Goal: Task Accomplishment & Management: Complete application form

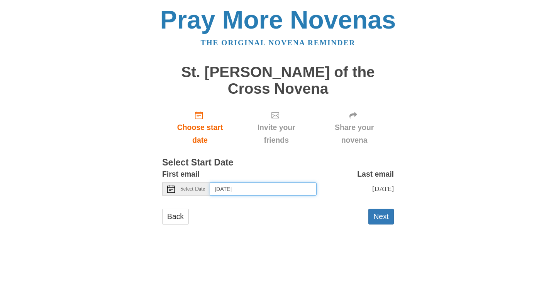
click at [312, 183] on input "[DATE]" at bounding box center [263, 189] width 107 height 13
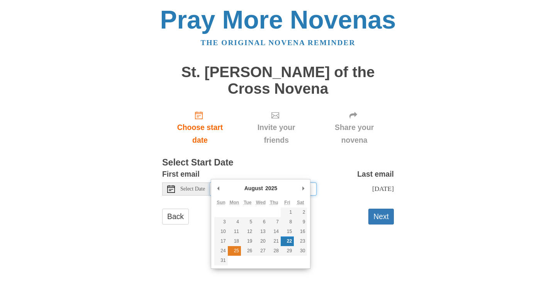
type input "[DATE]"
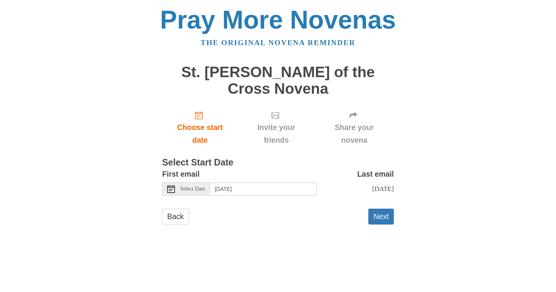
click at [172, 185] on icon at bounding box center [171, 189] width 8 height 8
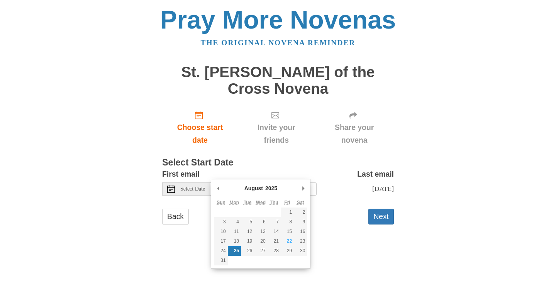
click at [463, 145] on div "Pray More Novenas The original novena reminder St. [PERSON_NAME] of the Cross N…" at bounding box center [278, 123] width 452 height 247
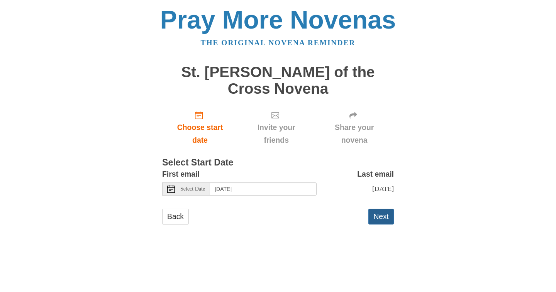
click at [382, 209] on button "Next" at bounding box center [380, 217] width 25 height 16
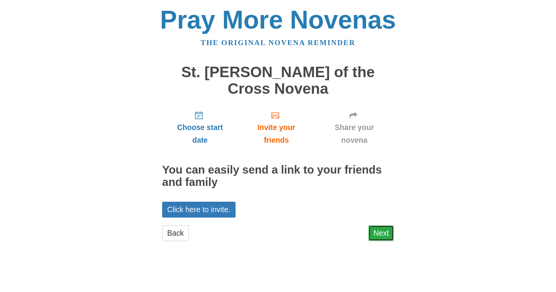
click at [383, 225] on link "Next" at bounding box center [380, 233] width 25 height 16
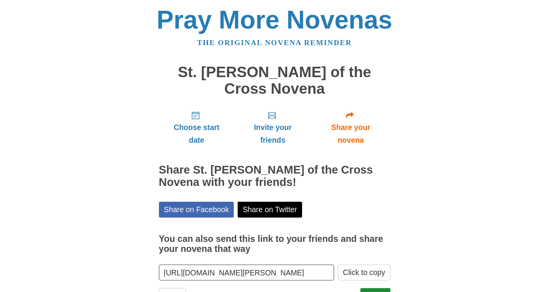
scroll to position [18, 0]
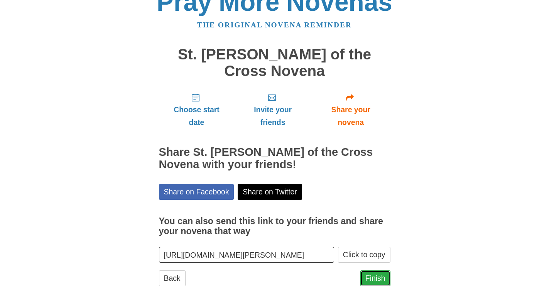
click at [380, 271] on link "Finish" at bounding box center [375, 279] width 30 height 16
